Goal: Task Accomplishment & Management: Use online tool/utility

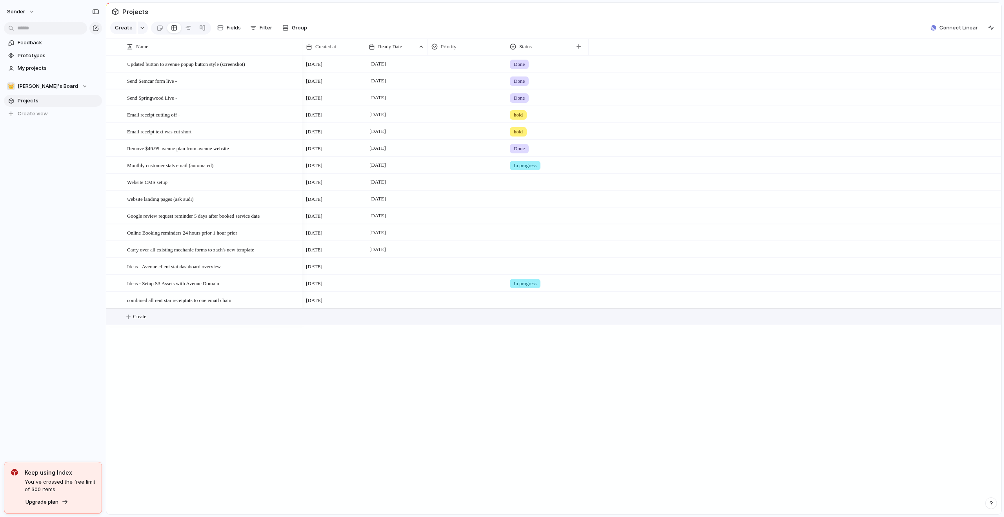
click at [255, 325] on button "Create" at bounding box center [563, 317] width 899 height 16
type textarea "**********"
click at [254, 325] on div "Dedicated Email Service" at bounding box center [213, 317] width 173 height 16
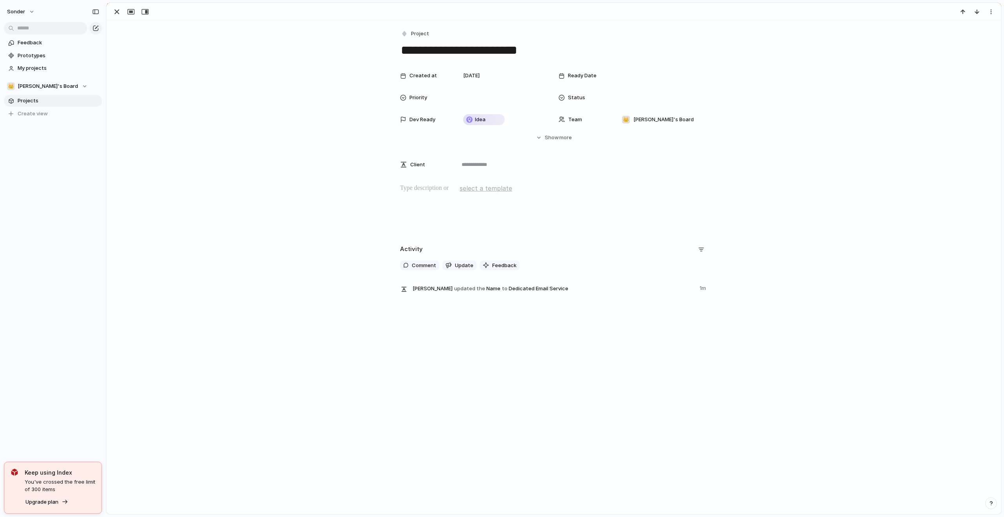
click at [425, 186] on p at bounding box center [553, 188] width 307 height 9
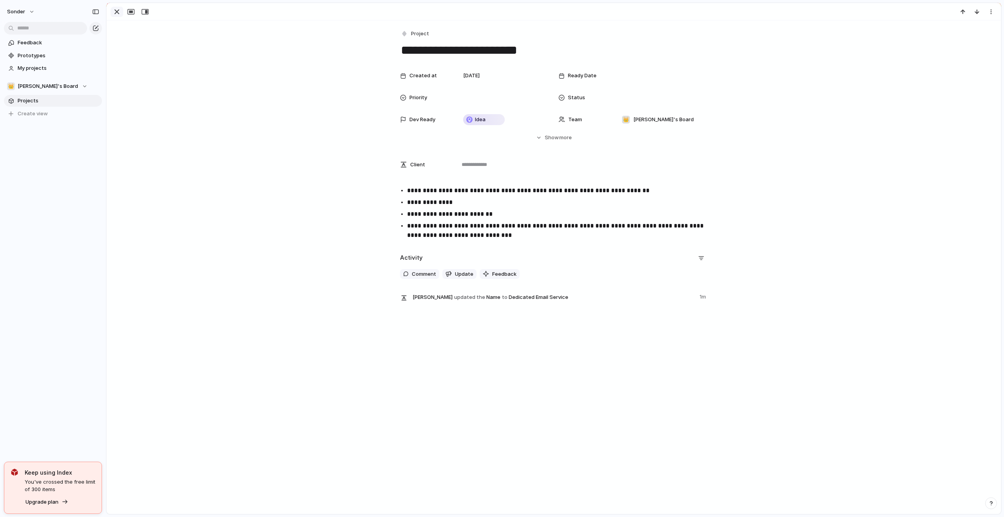
click at [118, 13] on div "button" at bounding box center [116, 11] width 9 height 9
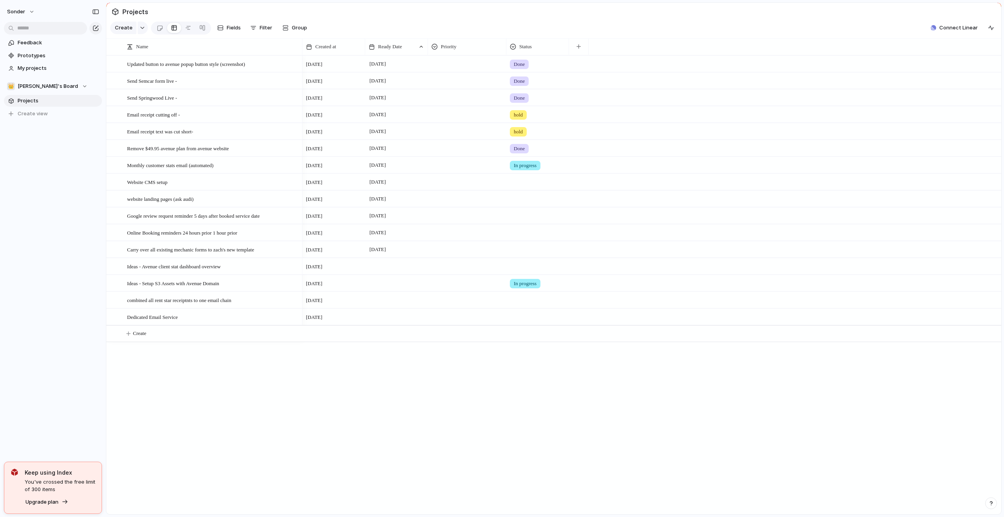
click at [534, 271] on div at bounding box center [538, 264] width 62 height 13
click at [534, 273] on div "Live Done In progress hold" at bounding box center [502, 258] width 1004 height 517
click at [308, 408] on div "[DATE] September Done [DATE] September Done [DATE] September Done [DATE] Septem…" at bounding box center [651, 284] width 699 height 459
click at [238, 187] on div "Website CMS setup" at bounding box center [213, 182] width 173 height 16
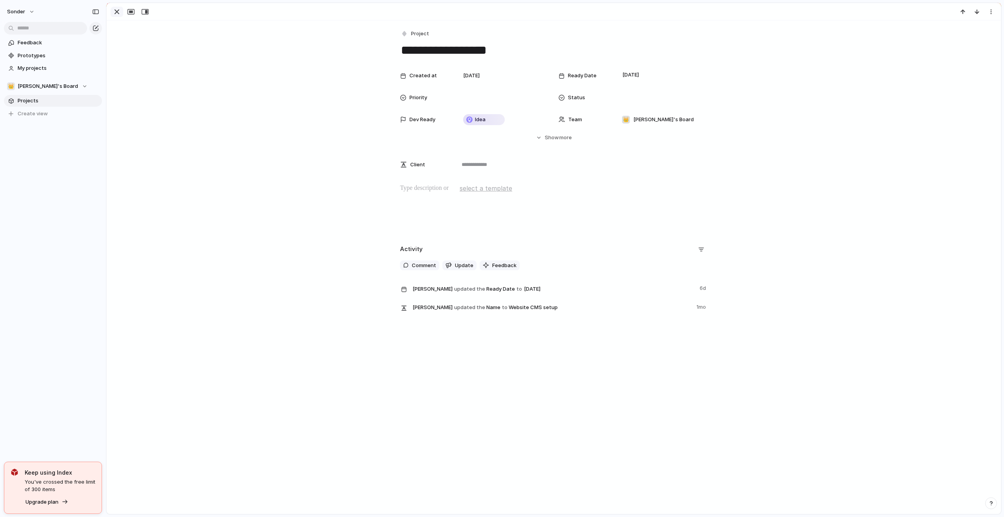
click at [118, 15] on div "button" at bounding box center [116, 11] width 9 height 9
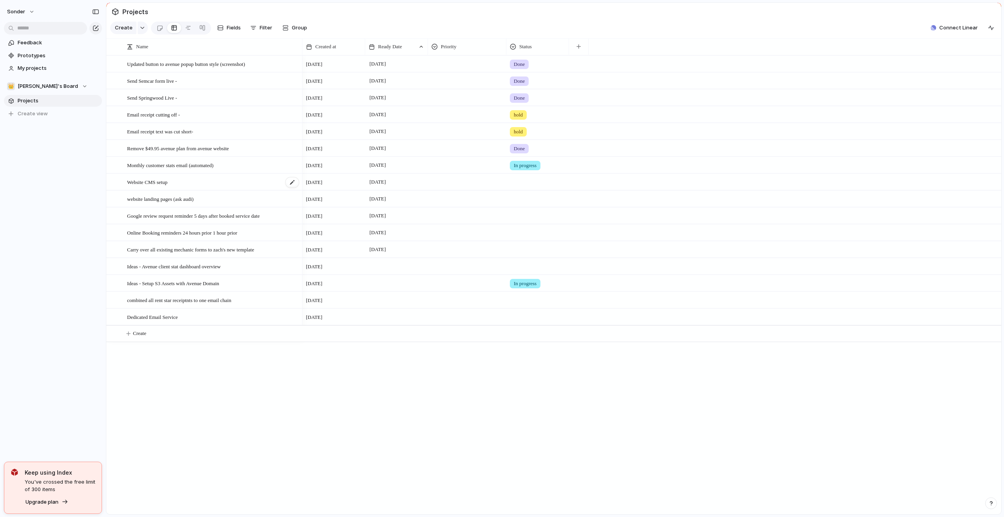
click at [216, 188] on div "Website CMS setup" at bounding box center [213, 182] width 173 height 16
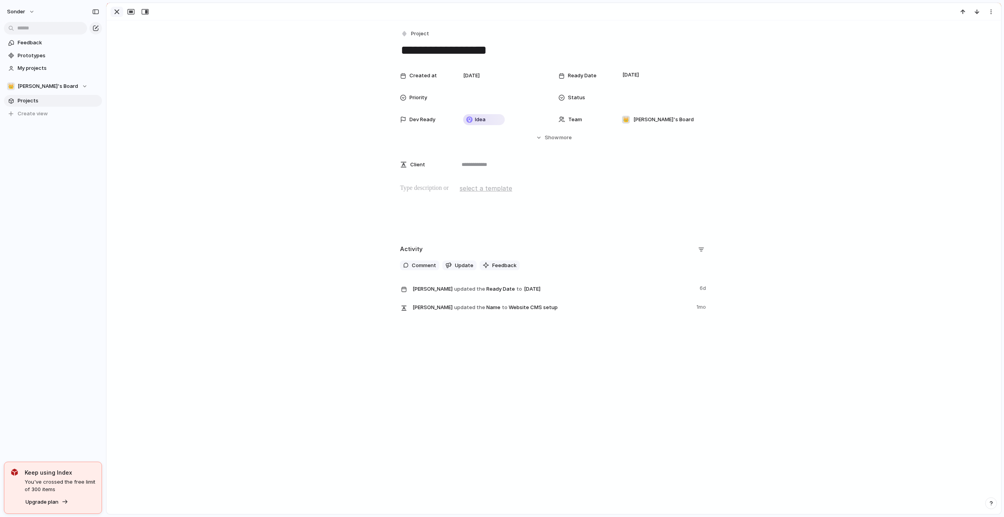
click at [121, 12] on div "button" at bounding box center [116, 11] width 9 height 9
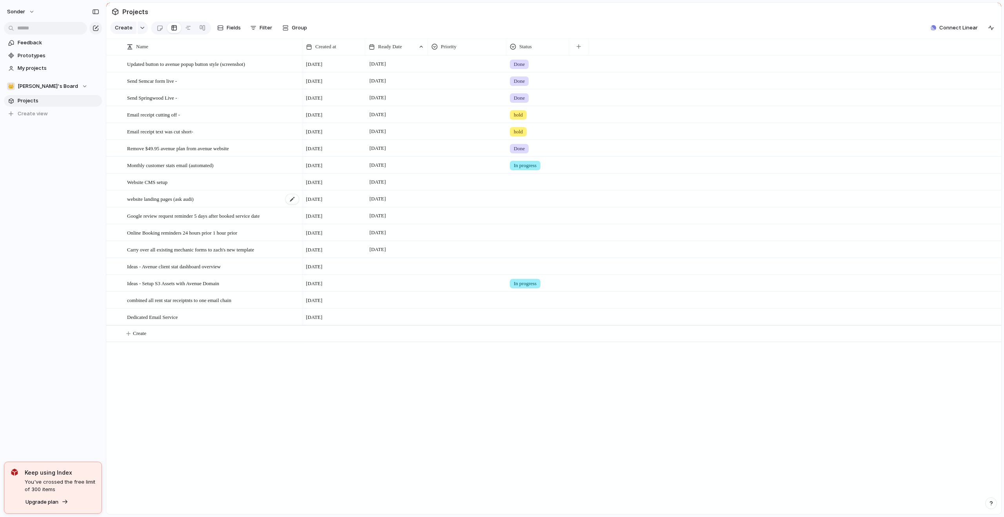
click at [213, 204] on div "website landing pages (ask audi)" at bounding box center [213, 199] width 173 height 16
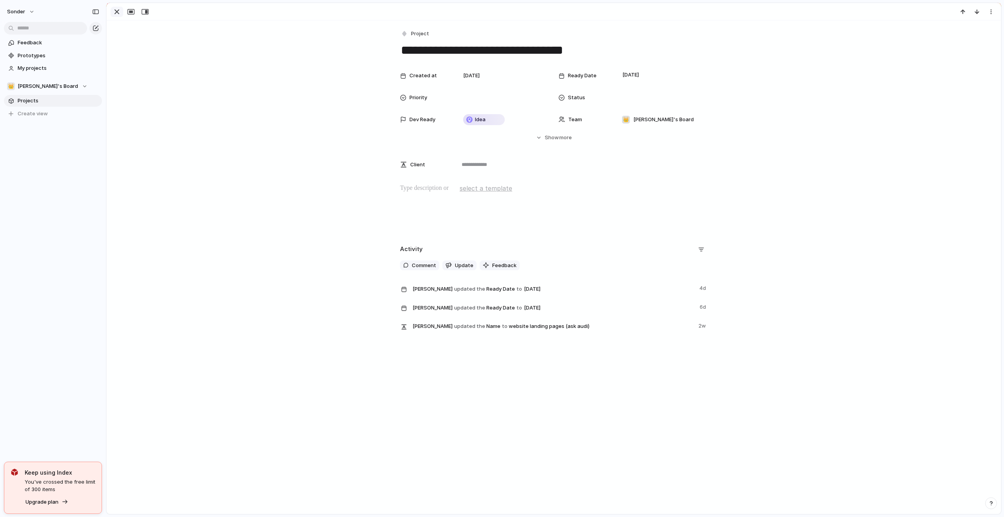
click at [119, 14] on div "button" at bounding box center [116, 11] width 9 height 9
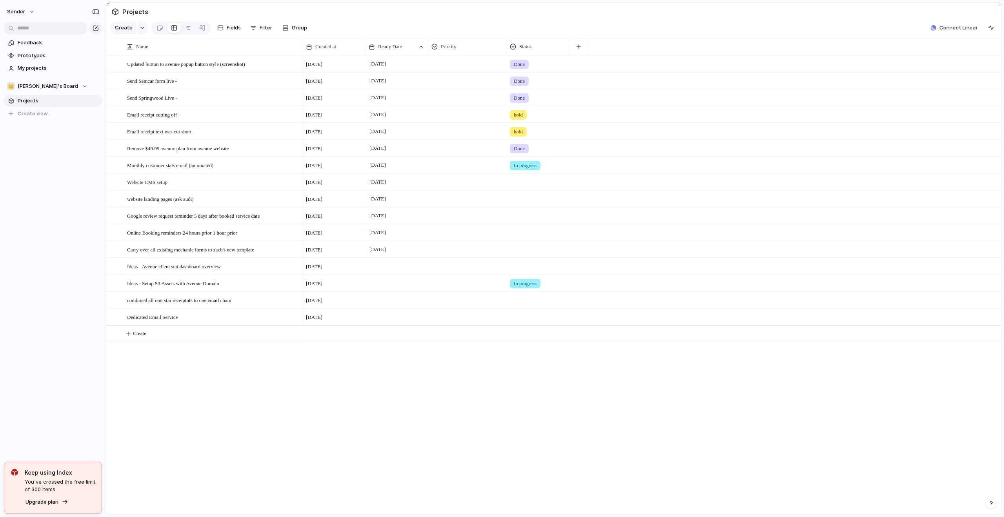
click at [526, 271] on div at bounding box center [538, 264] width 62 height 13
click at [461, 385] on div "Live Done In progress hold" at bounding box center [502, 258] width 1004 height 517
